Goal: Obtain resource: Download file/media

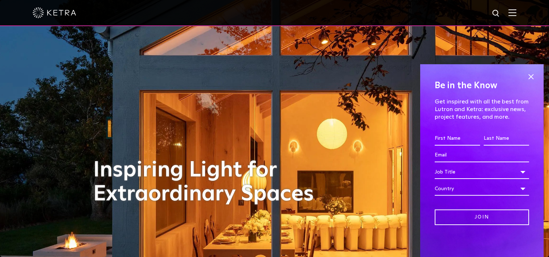
click at [517, 15] on img at bounding box center [513, 12] width 8 height 7
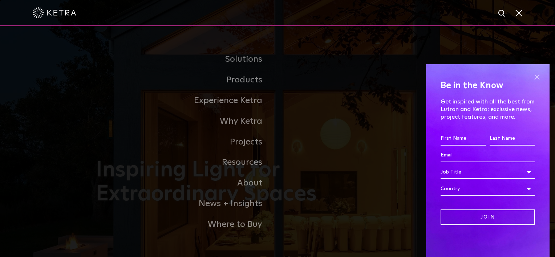
click at [539, 77] on span at bounding box center [536, 77] width 11 height 11
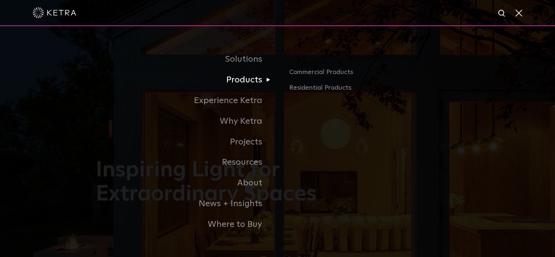
click at [250, 81] on link "Products" at bounding box center [186, 80] width 181 height 21
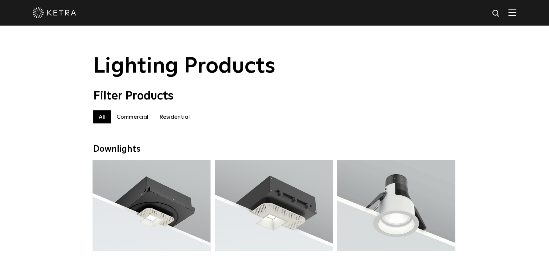
click at [175, 118] on label "Residential" at bounding box center [174, 116] width 41 height 13
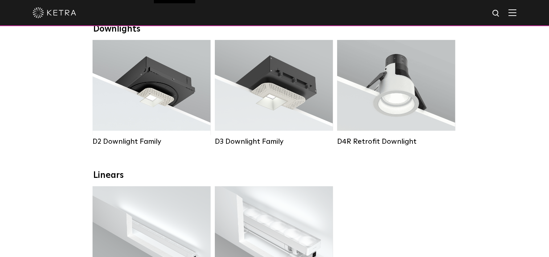
scroll to position [121, 0]
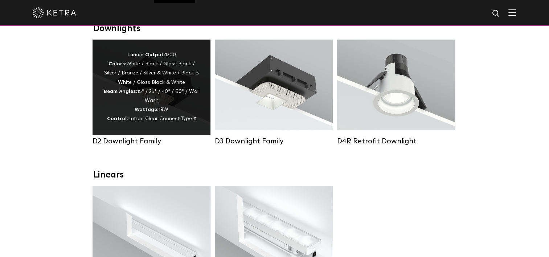
click at [141, 107] on div "Lumen Output: 1200 Colors: White / Black / Gloss Black / Silver / Bronze / Silv…" at bounding box center [151, 86] width 96 height 73
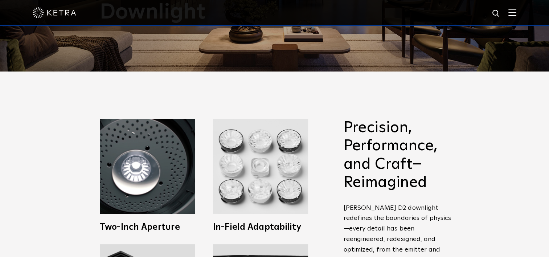
drag, startPoint x: 360, startPoint y: 143, endPoint x: 360, endPoint y: 130, distance: 13.4
click at [360, 139] on h2 "Precision, Performance, and Craft–Reimagined" at bounding box center [400, 155] width 113 height 73
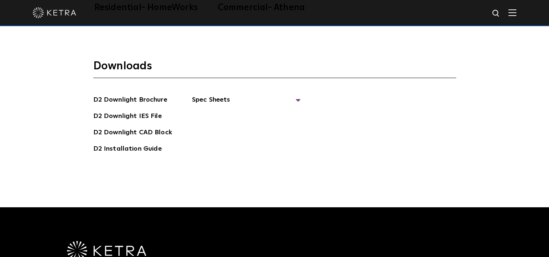
scroll to position [1919, 0]
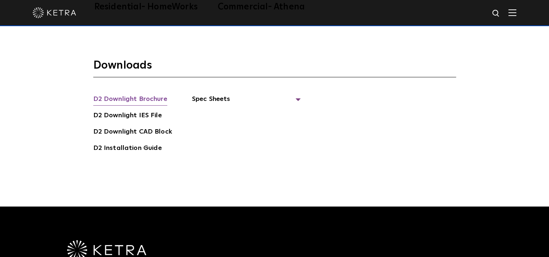
click at [131, 94] on link "D2 Downlight Brochure" at bounding box center [130, 100] width 74 height 12
